Goal: Task Accomplishment & Management: Manage account settings

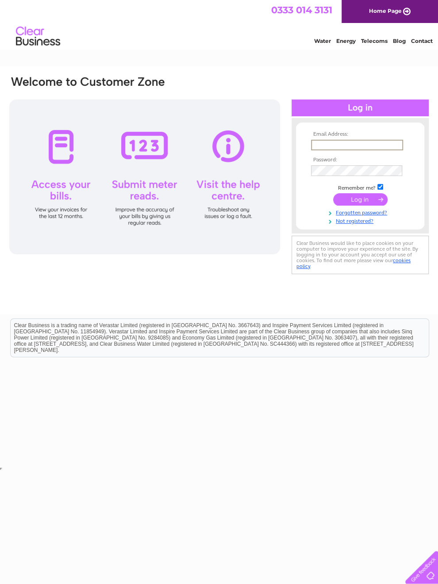
type input "snicolson21@hotmail.com"
click at [360, 202] on input "submit" at bounding box center [360, 199] width 54 height 12
click at [365, 202] on input "submit" at bounding box center [360, 198] width 54 height 12
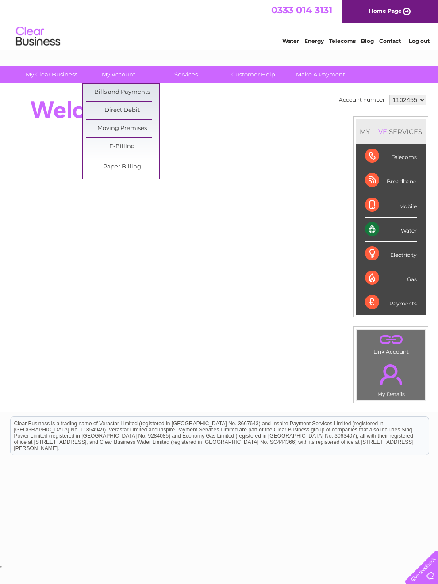
click at [143, 91] on link "Bills and Payments" at bounding box center [122, 93] width 73 height 18
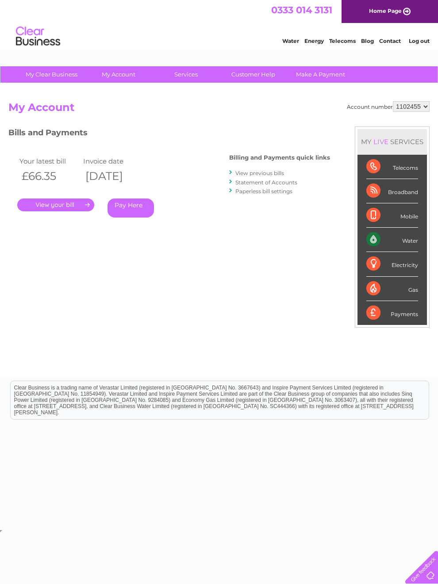
click at [57, 202] on link "." at bounding box center [55, 204] width 77 height 13
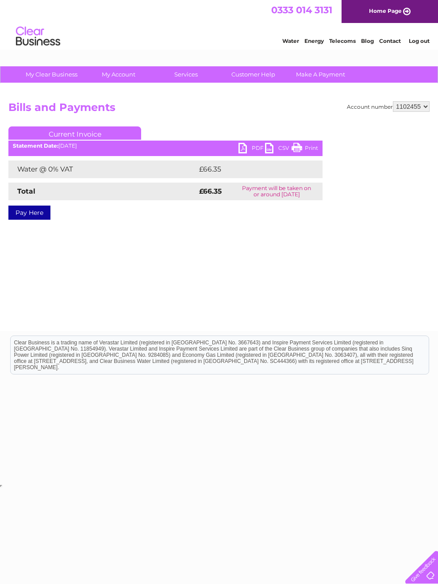
click at [310, 149] on link "Print" at bounding box center [304, 149] width 27 height 13
click at [420, 39] on link "Log out" at bounding box center [418, 41] width 21 height 7
